Goal: Information Seeking & Learning: Learn about a topic

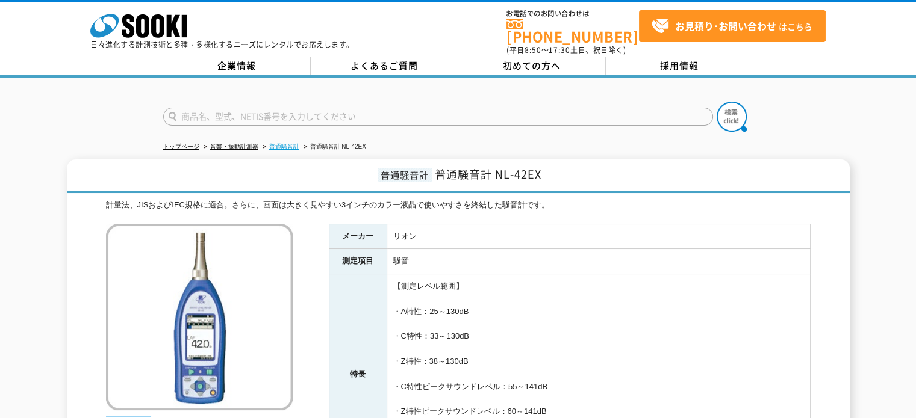
click at [288, 143] on link "普通騒音計" at bounding box center [284, 146] width 30 height 7
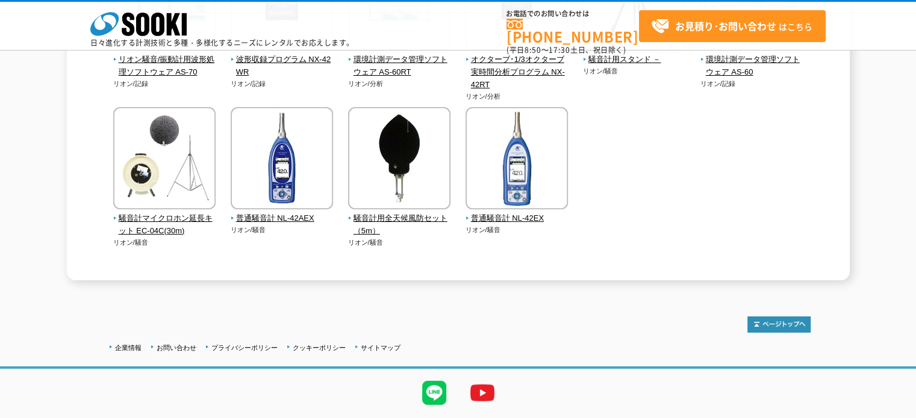
scroll to position [401, 0]
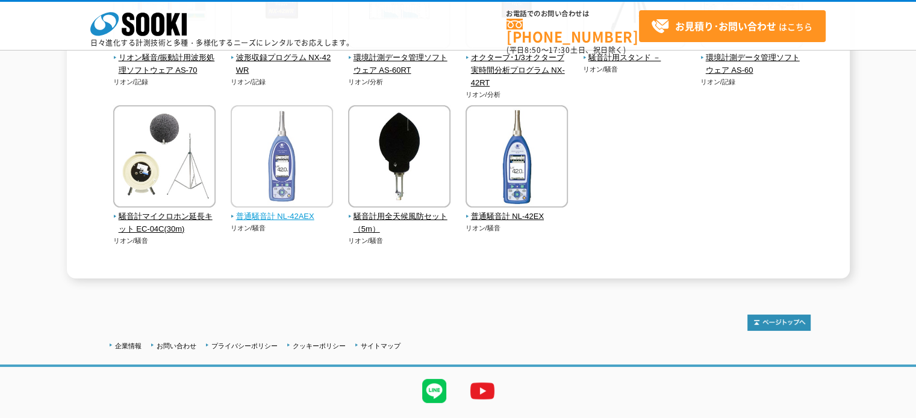
click at [288, 212] on span "普通騒音計 NL-42AEX" at bounding box center [282, 217] width 103 height 13
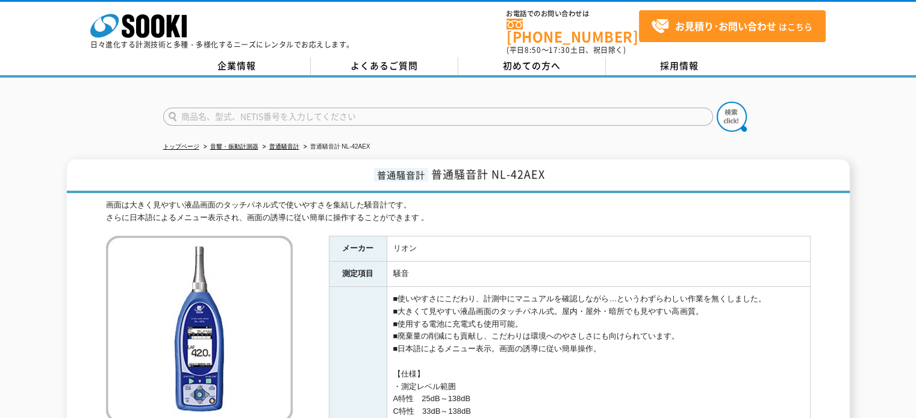
scroll to position [200, 0]
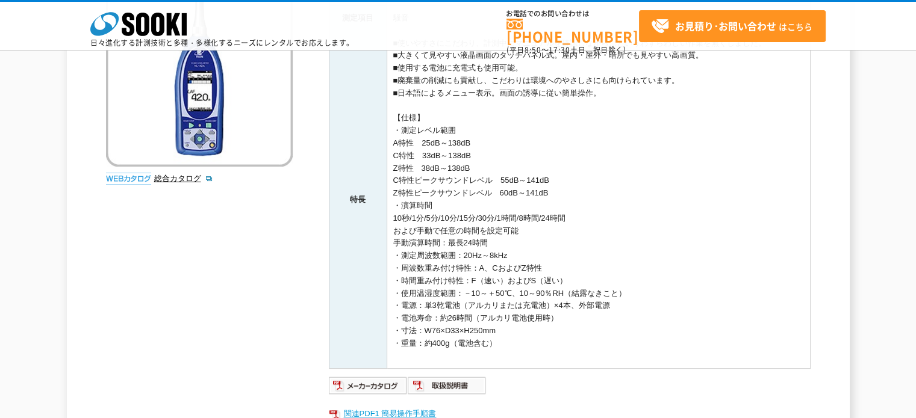
click at [387, 408] on link "関連PDF1 簡易操作手順書" at bounding box center [570, 414] width 482 height 16
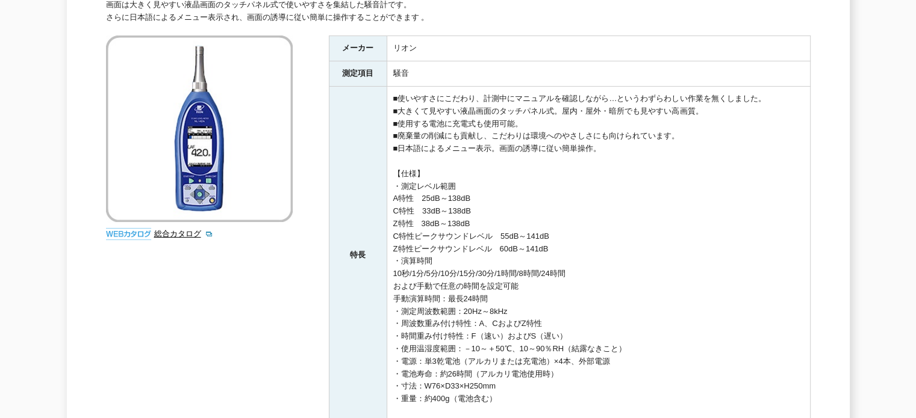
scroll to position [0, 0]
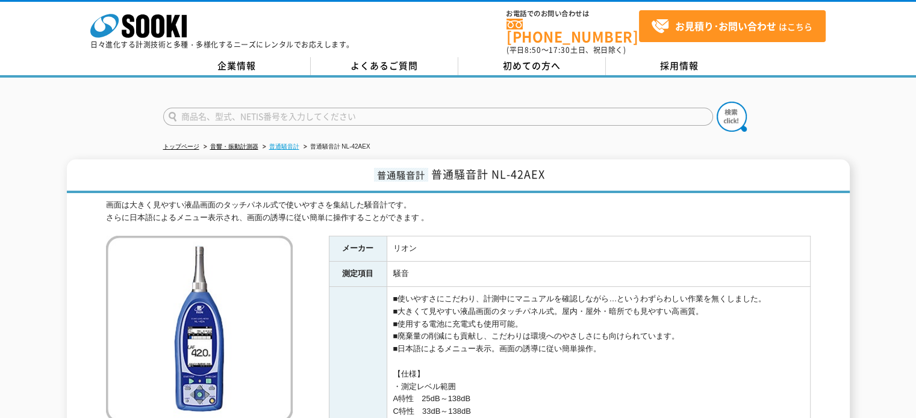
click at [284, 143] on link "普通騒音計" at bounding box center [284, 146] width 30 height 7
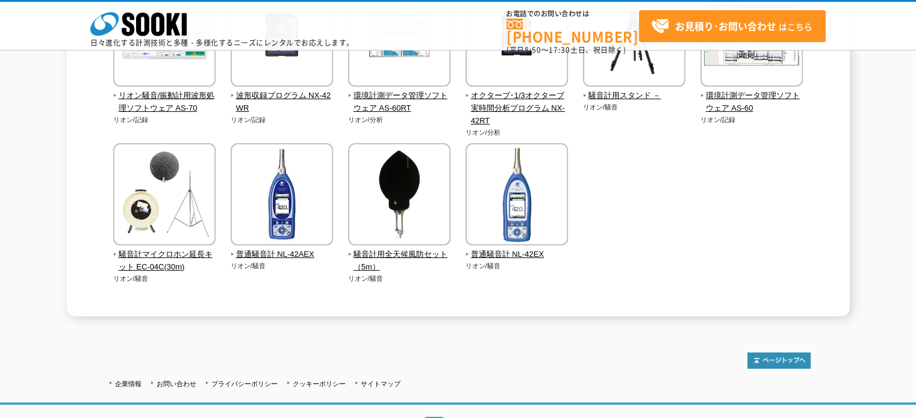
scroll to position [401, 0]
